Goal: Task Accomplishment & Management: Use online tool/utility

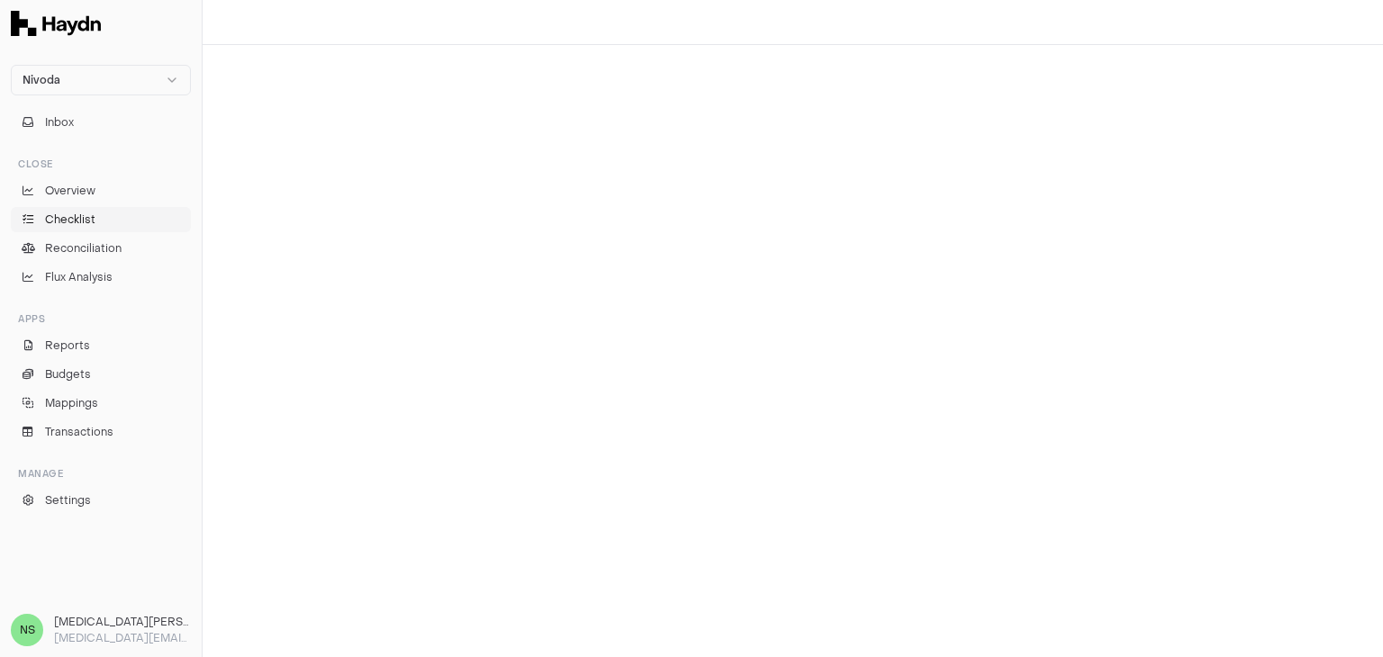
click at [68, 223] on span "Checklist" at bounding box center [70, 220] width 50 height 16
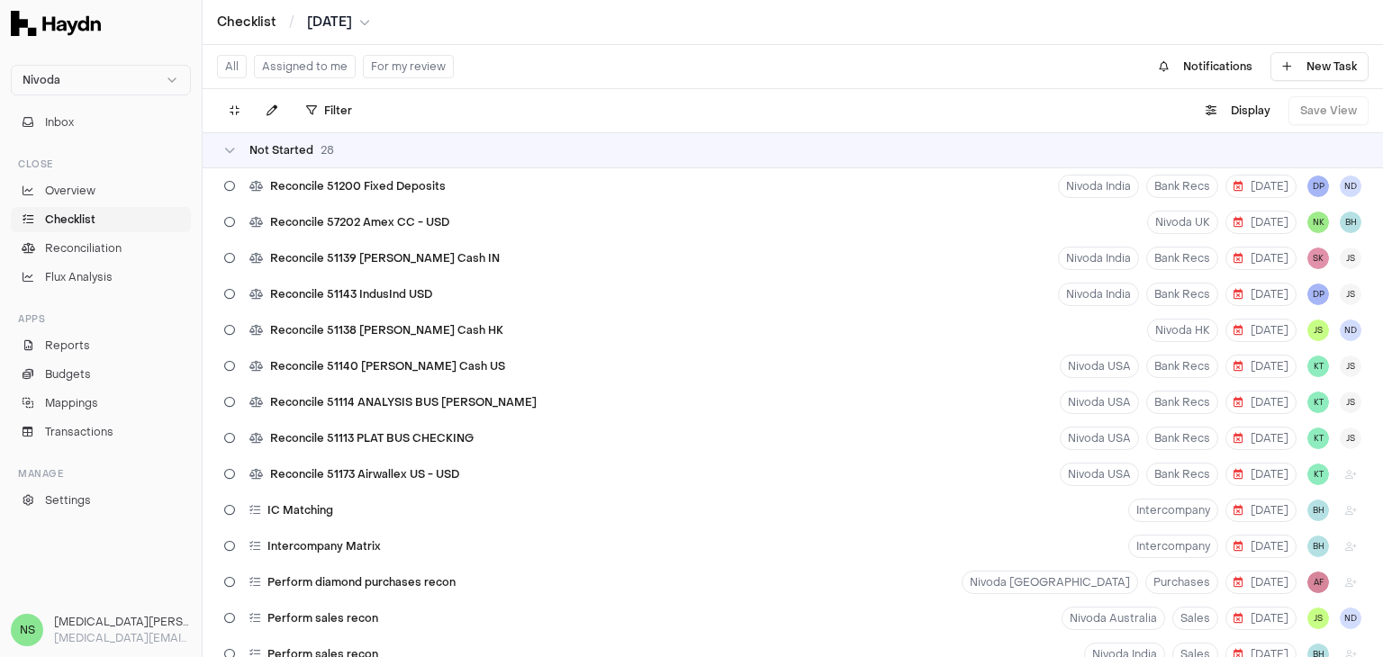
click at [312, 73] on button "Assigned to me" at bounding box center [305, 66] width 102 height 23
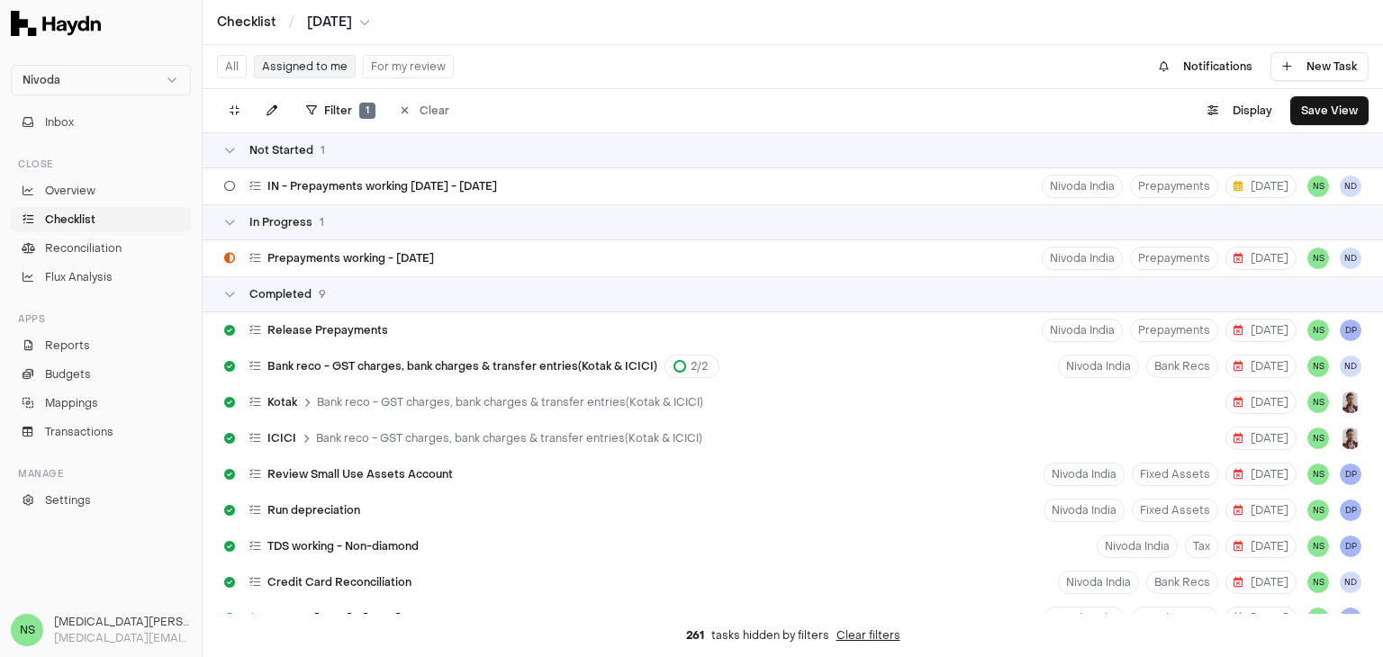
click at [310, 80] on div "All Assigned to me For my review" at bounding box center [335, 66] width 237 height 29
click at [317, 70] on button "Assigned to me" at bounding box center [305, 66] width 102 height 23
click at [335, 71] on button "Assigned to me" at bounding box center [305, 66] width 102 height 23
click at [349, 114] on html "Nivoda Inbox Close Overview Checklist Reconciliation Flux Analysis Apps Reports…" at bounding box center [691, 328] width 1383 height 657
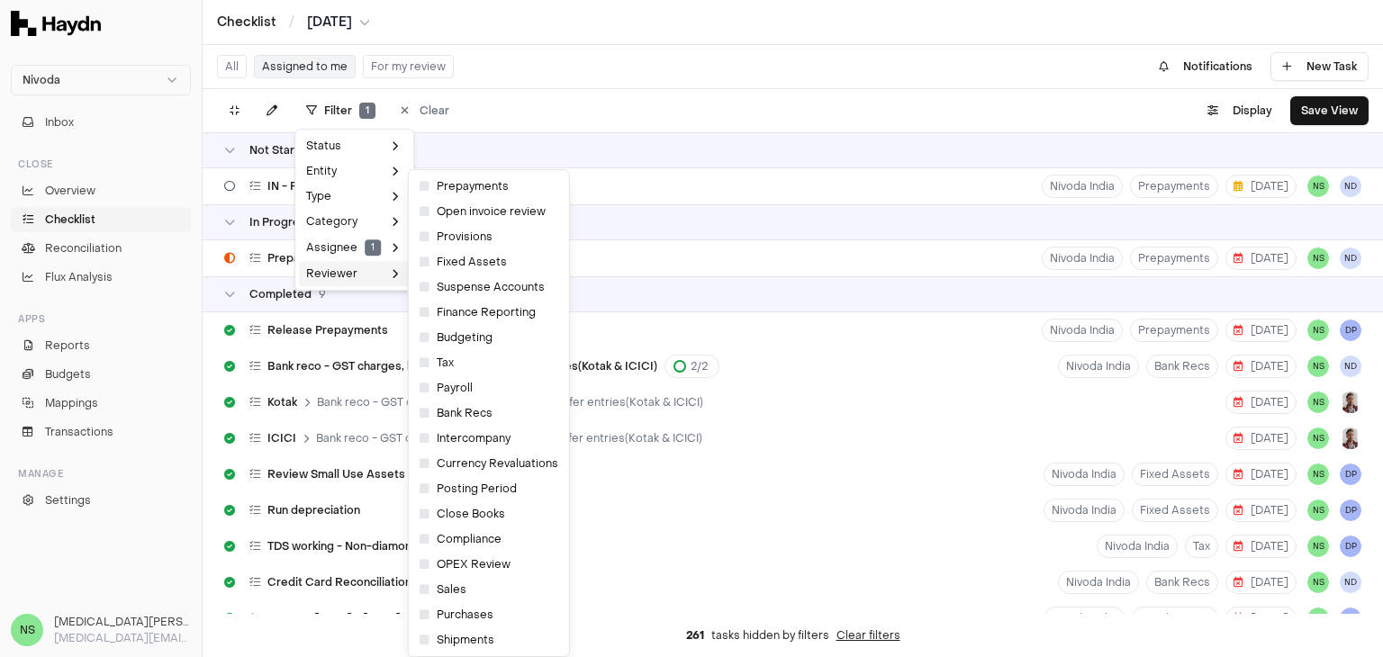
click at [331, 267] on span "Reviewer" at bounding box center [331, 274] width 51 height 14
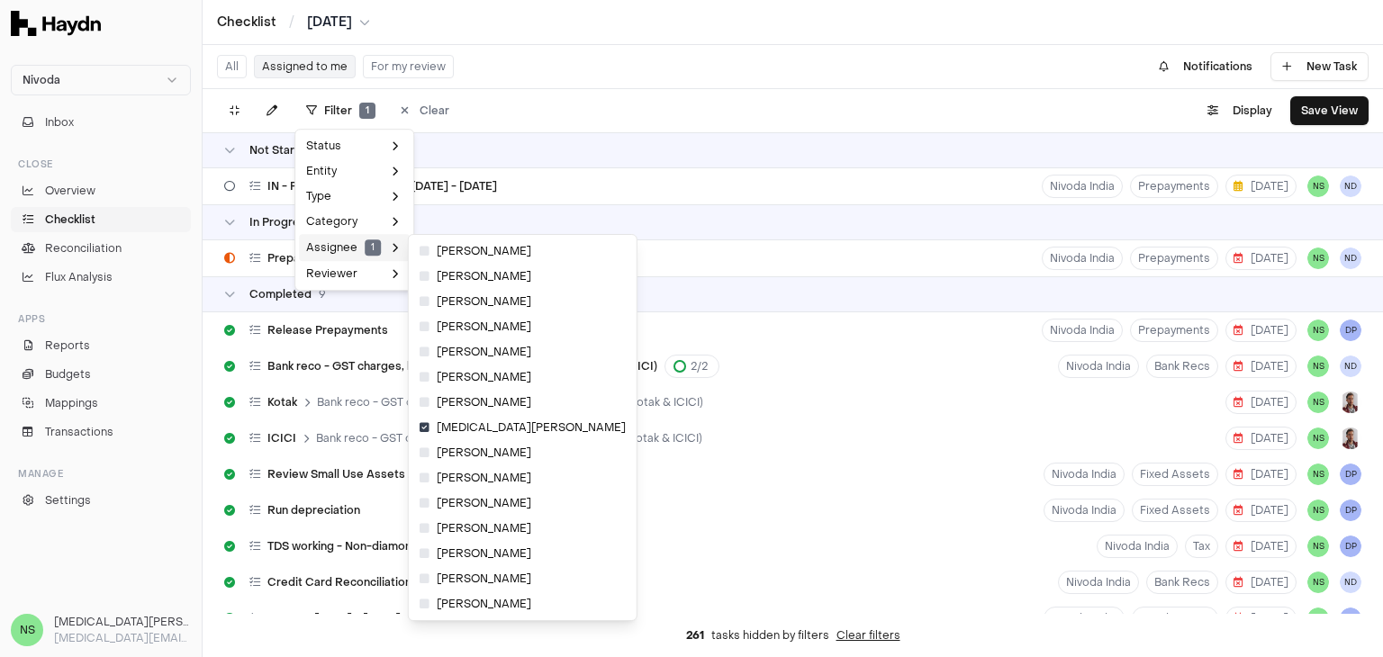
click at [336, 258] on div "Assignee 1" at bounding box center [354, 247] width 111 height 27
click at [425, 507] on icon at bounding box center [425, 503] width 10 height 11
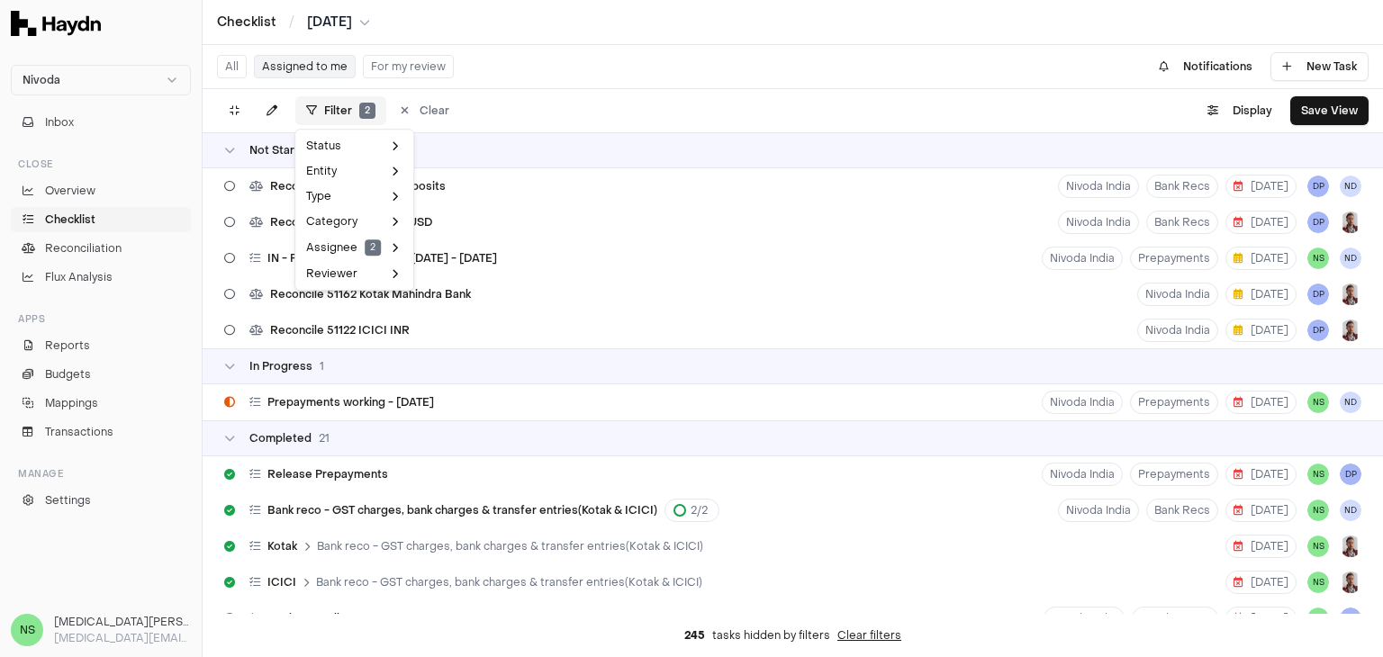
click at [351, 103] on html "Nivoda Inbox Close Overview Checklist Reconciliation Flux Analysis Apps Reports…" at bounding box center [691, 328] width 1383 height 657
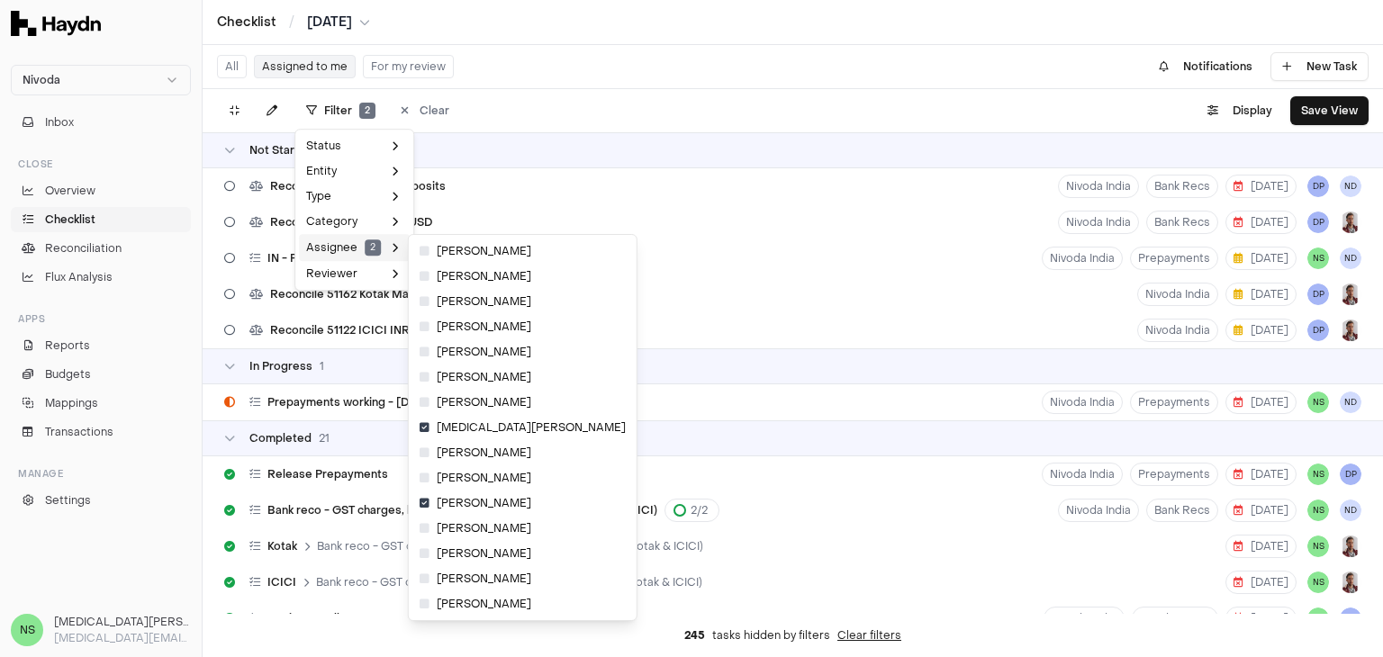
click at [360, 252] on span "Assignee 2" at bounding box center [343, 248] width 75 height 16
click at [417, 428] on div "[MEDICAL_DATA][PERSON_NAME]" at bounding box center [522, 427] width 221 height 25
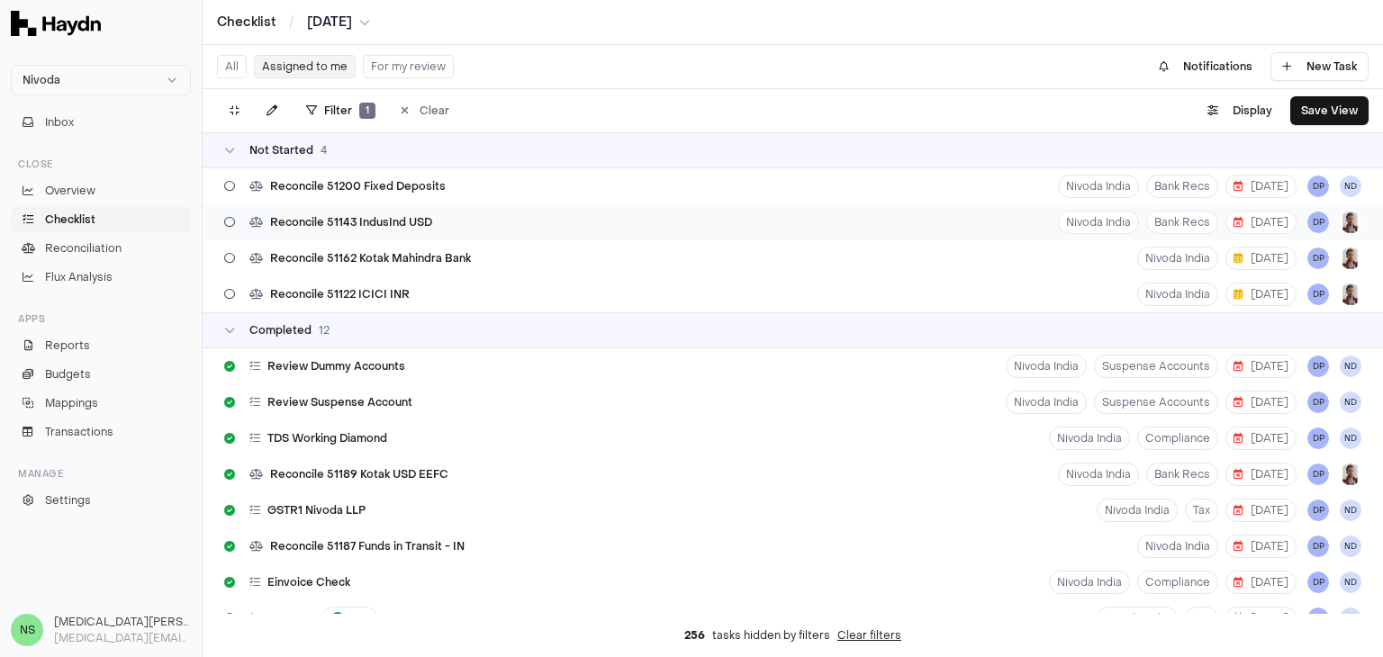
click at [721, 224] on div "Reconcile 51143 IndusInd USD Nivoda India Bank Recs [DATE] DP" at bounding box center [793, 222] width 1181 height 36
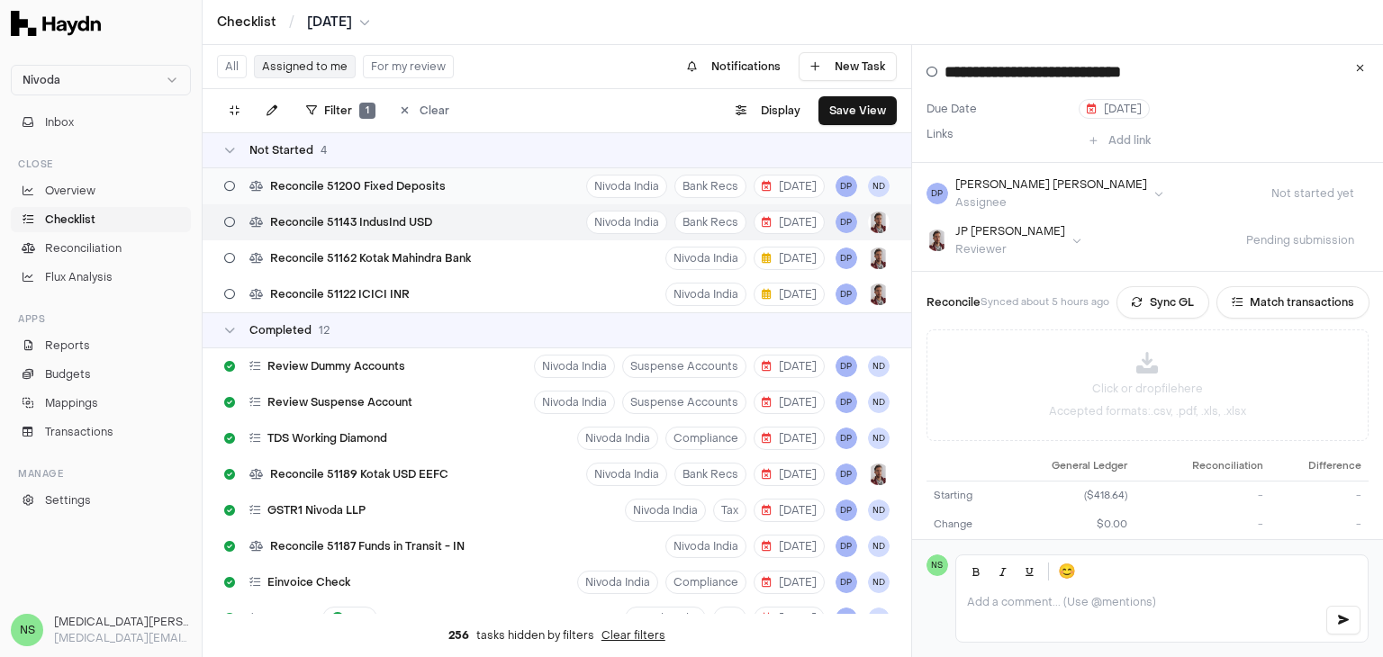
click at [553, 177] on div "Reconcile 51200 Fixed Deposits Nivoda India Bank Recs [DATE] DP ND" at bounding box center [557, 186] width 709 height 36
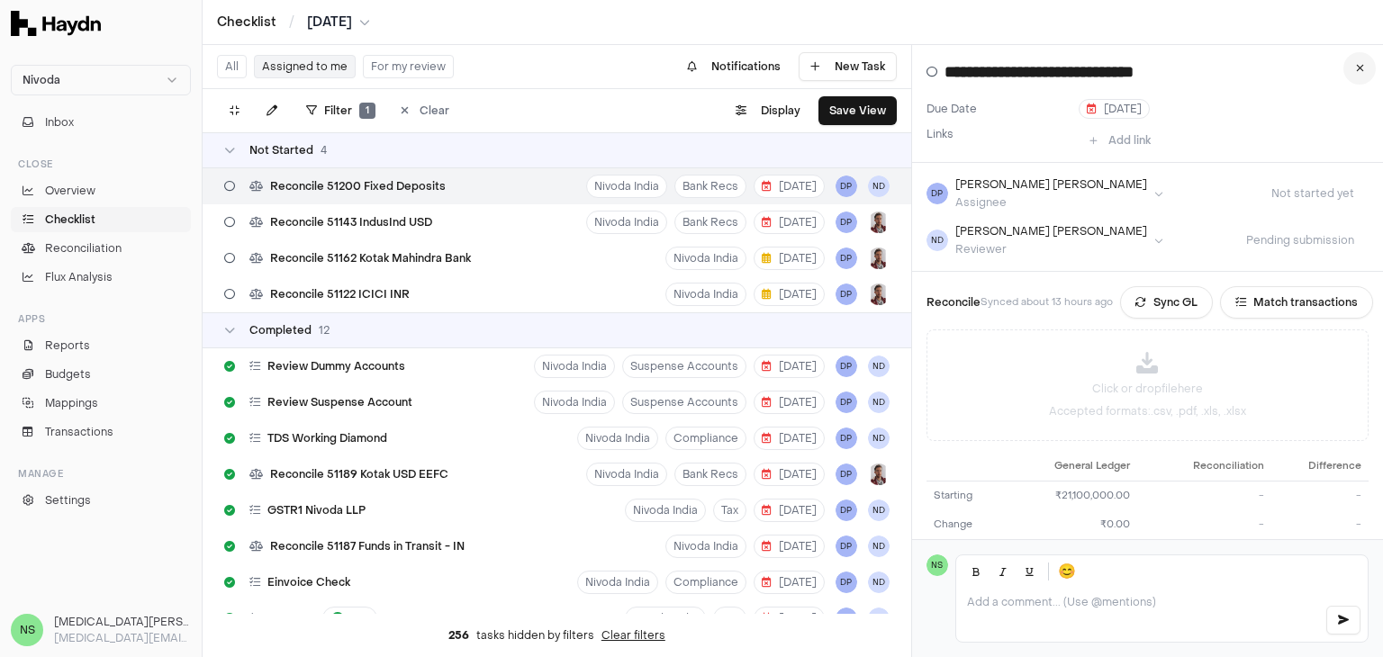
click at [1363, 70] on icon at bounding box center [1360, 68] width 8 height 11
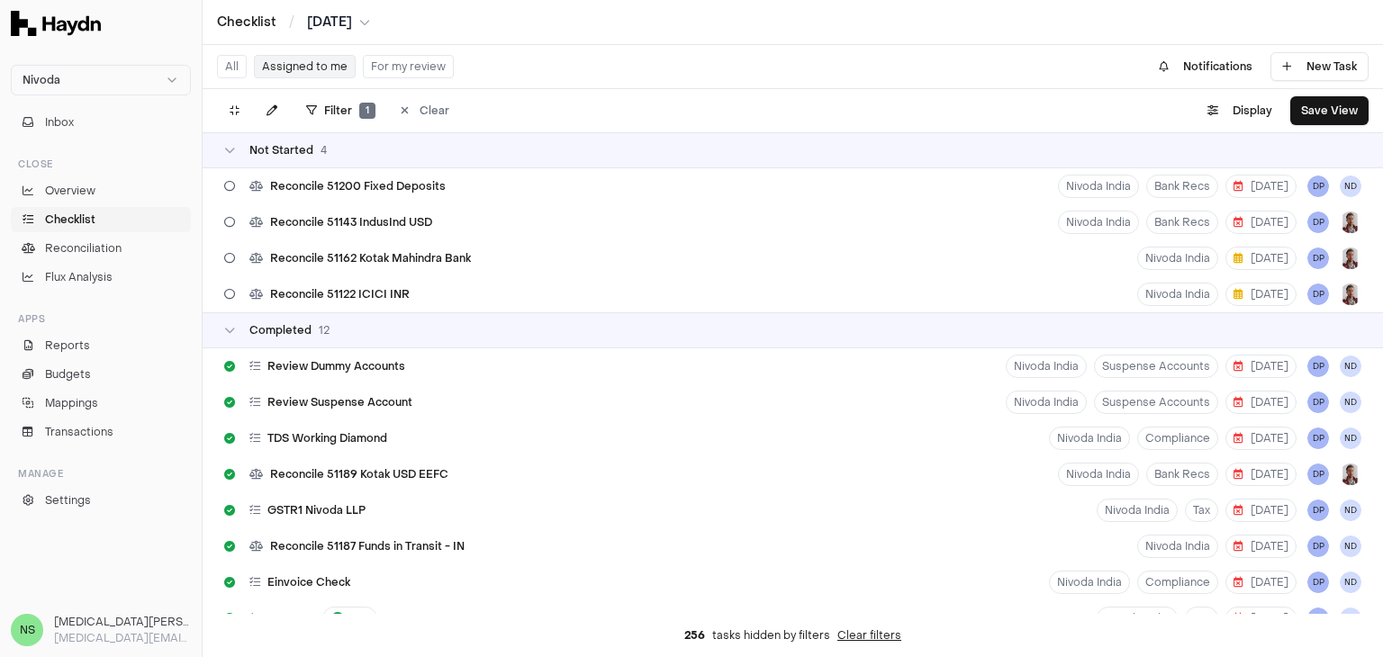
click at [59, 576] on div "Nivoda Inbox Close Overview Checklist Reconciliation Flux Analysis Apps Reports…" at bounding box center [101, 328] width 202 height 549
click at [481, 201] on div "Reconcile 51200 Fixed Deposits Nivoda India Bank Recs [DATE] DP ND" at bounding box center [793, 186] width 1181 height 36
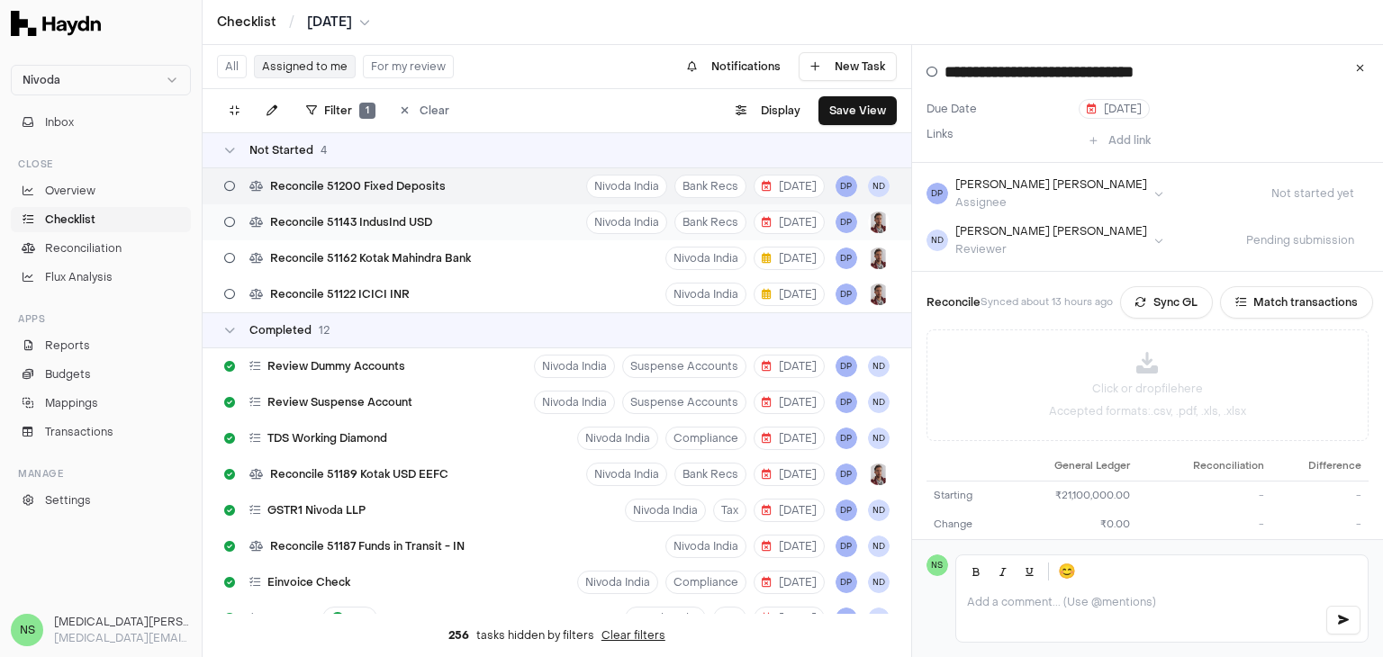
click at [400, 222] on span "Reconcile 51143 IndusInd USD" at bounding box center [351, 222] width 162 height 14
type input "**********"
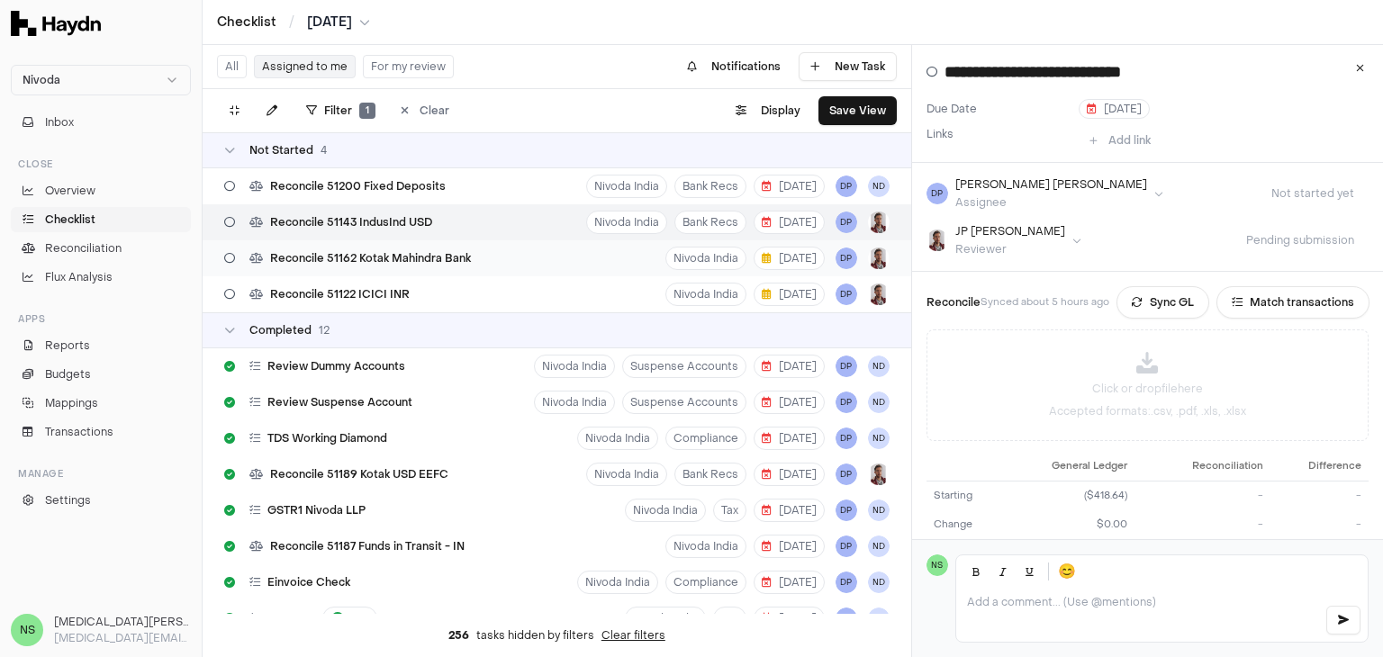
click at [403, 262] on span "Reconcile 51162 Kotak Mahindra Bank" at bounding box center [370, 258] width 201 height 14
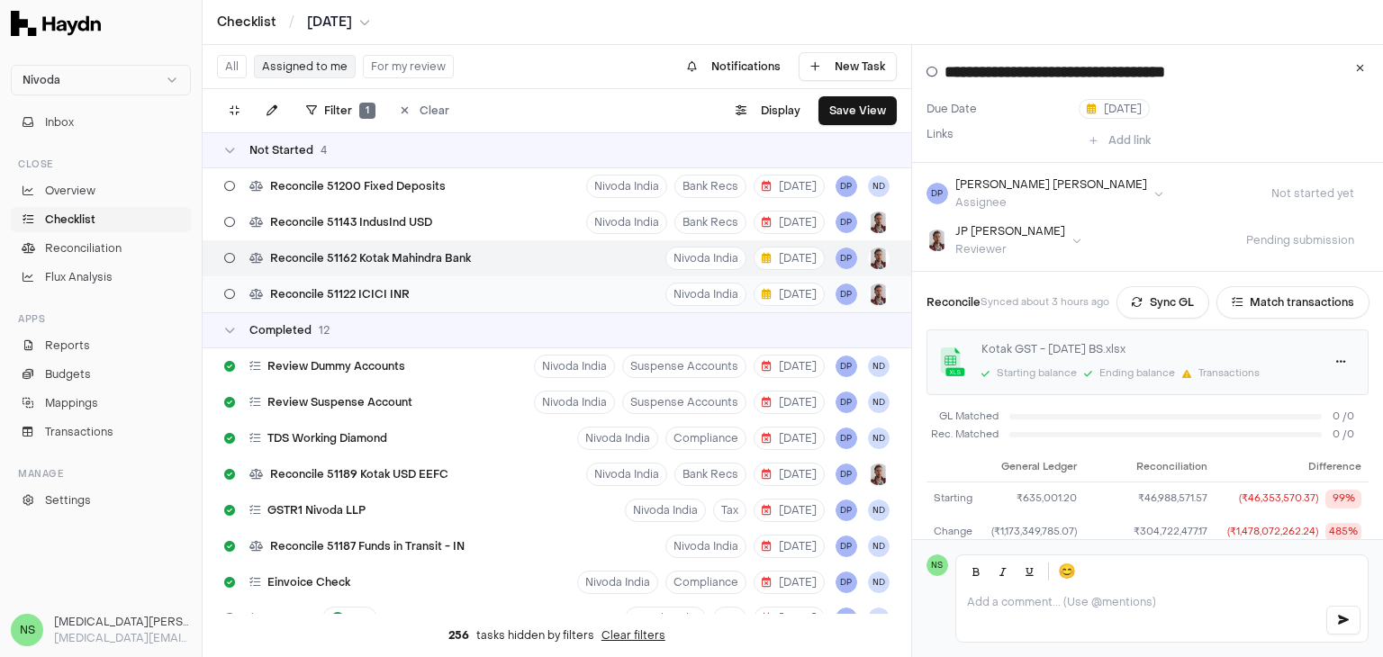
click at [403, 289] on span "Reconcile 51122 ICICI INR" at bounding box center [340, 294] width 140 height 14
